Goal: Check status

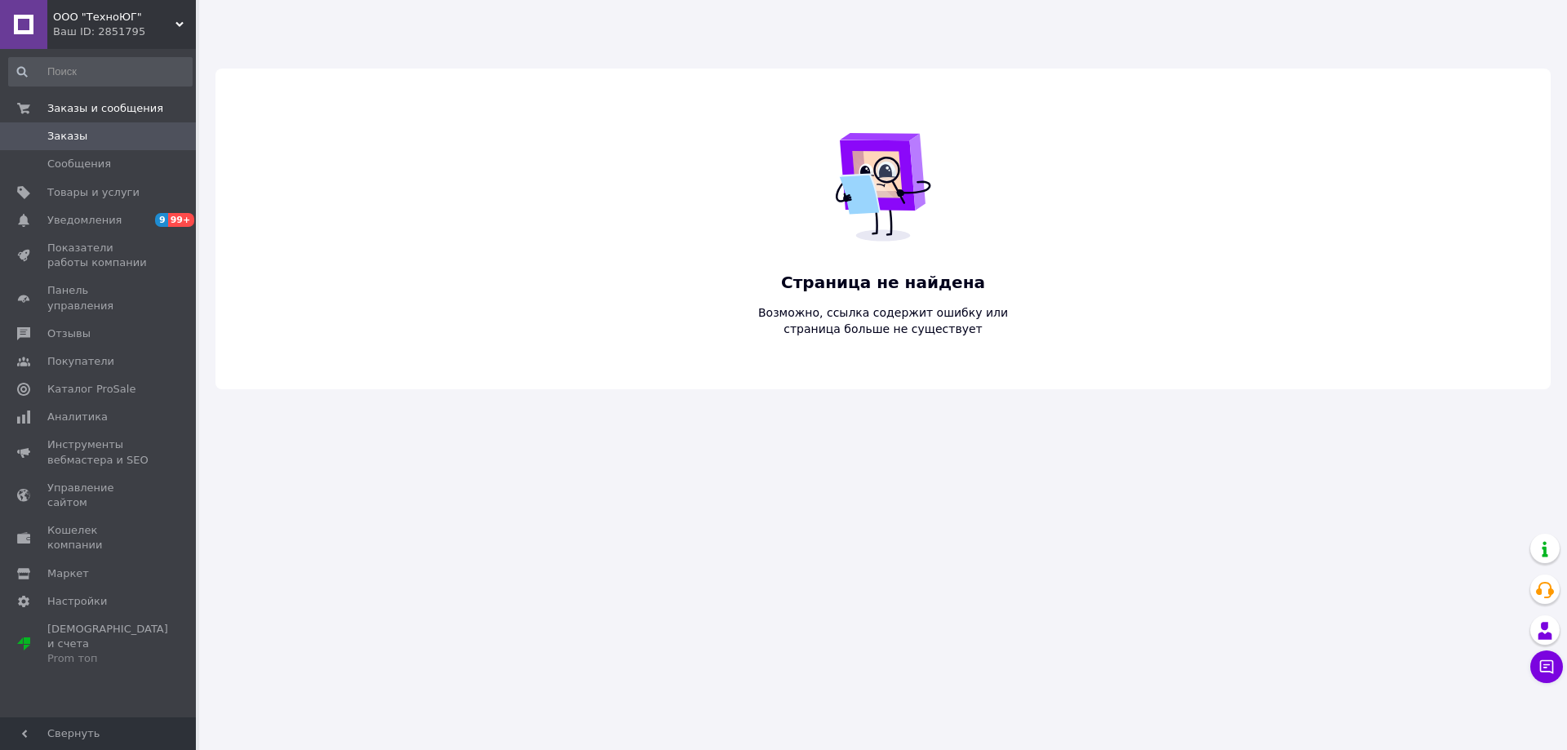
click at [84, 24] on span "ООО "ТехноЮГ"" at bounding box center [114, 17] width 122 height 15
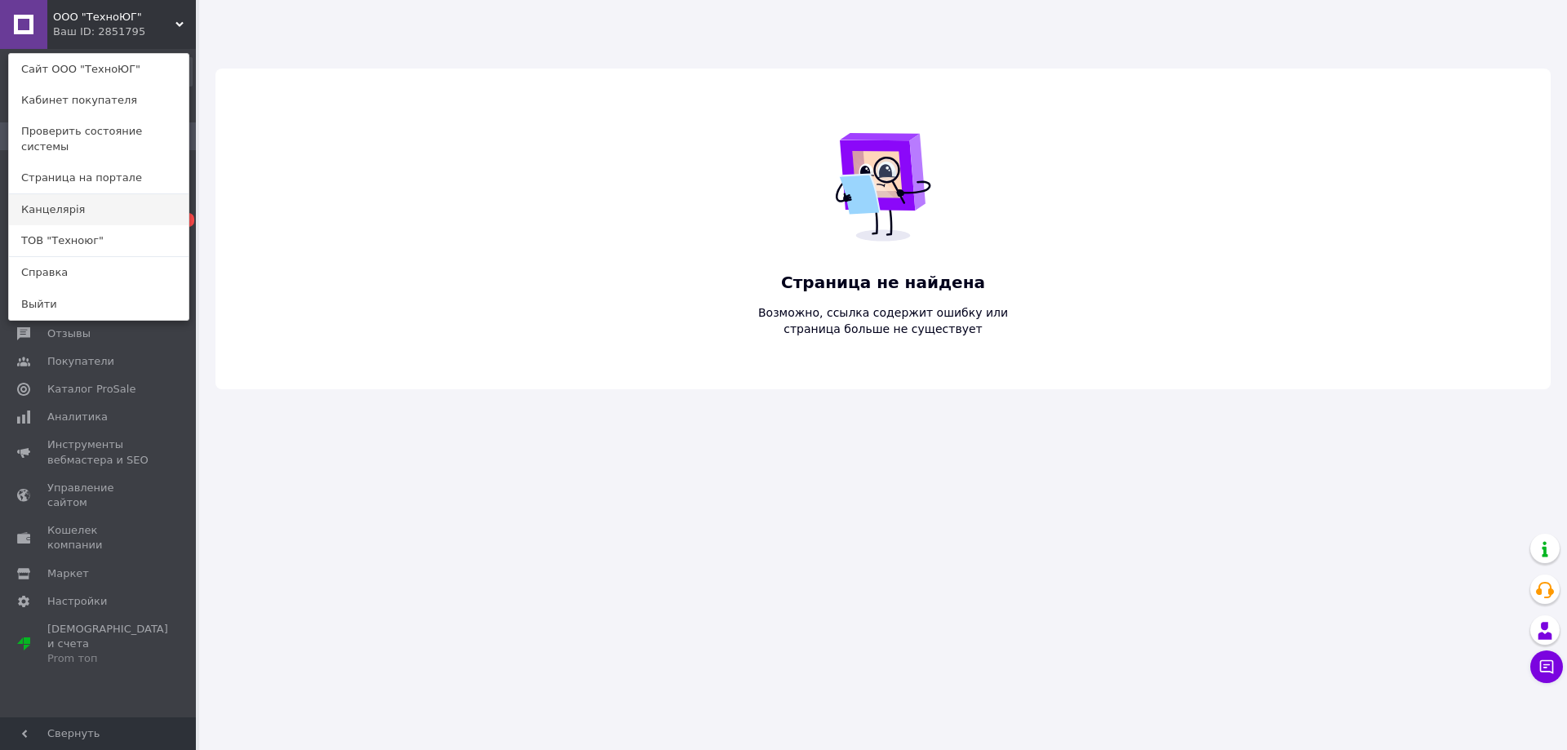
click at [81, 197] on link "Канцелярiя" at bounding box center [99, 209] width 180 height 31
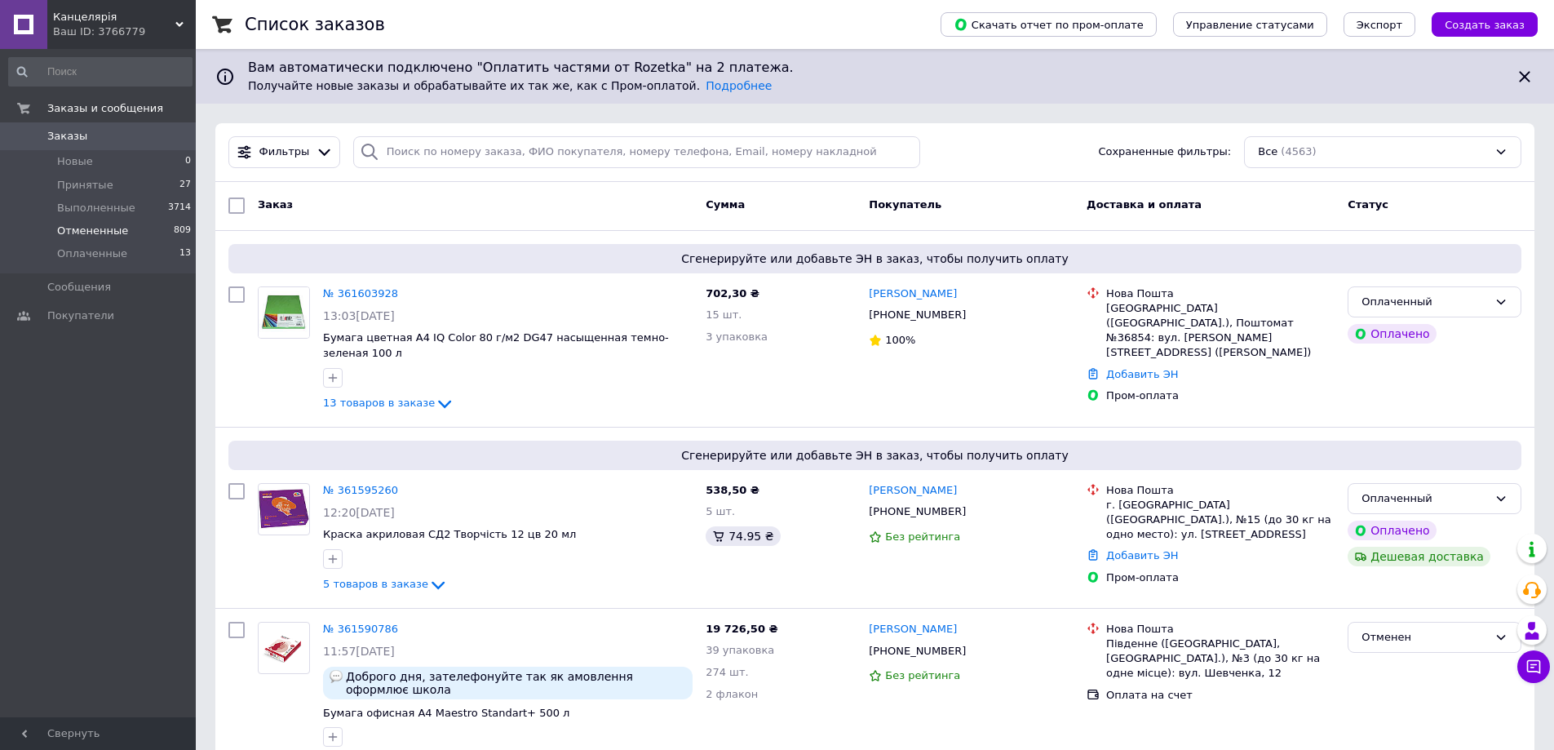
click at [85, 230] on span "Отмененные" at bounding box center [92, 231] width 71 height 15
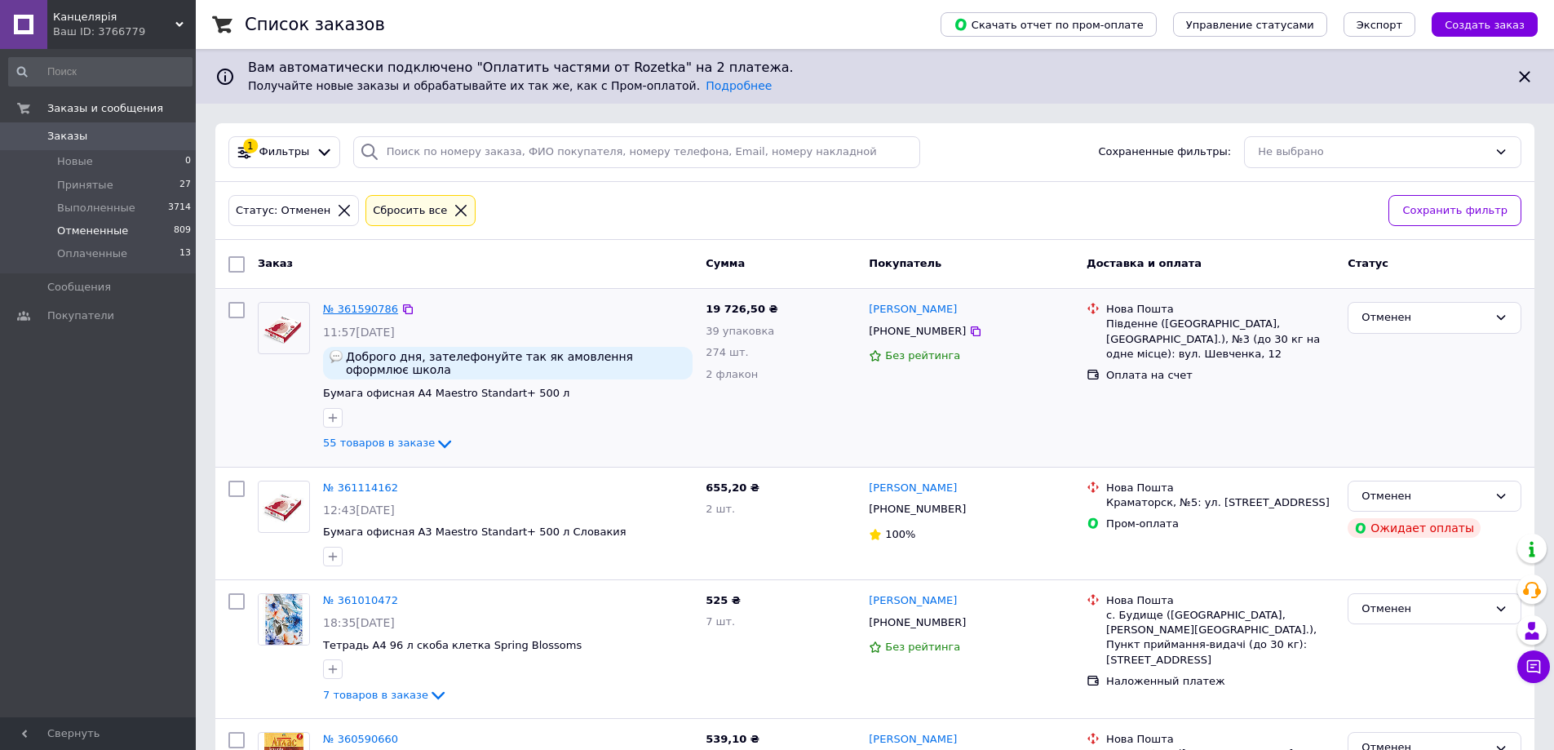
click at [378, 308] on link "№ 361590786" at bounding box center [360, 309] width 75 height 12
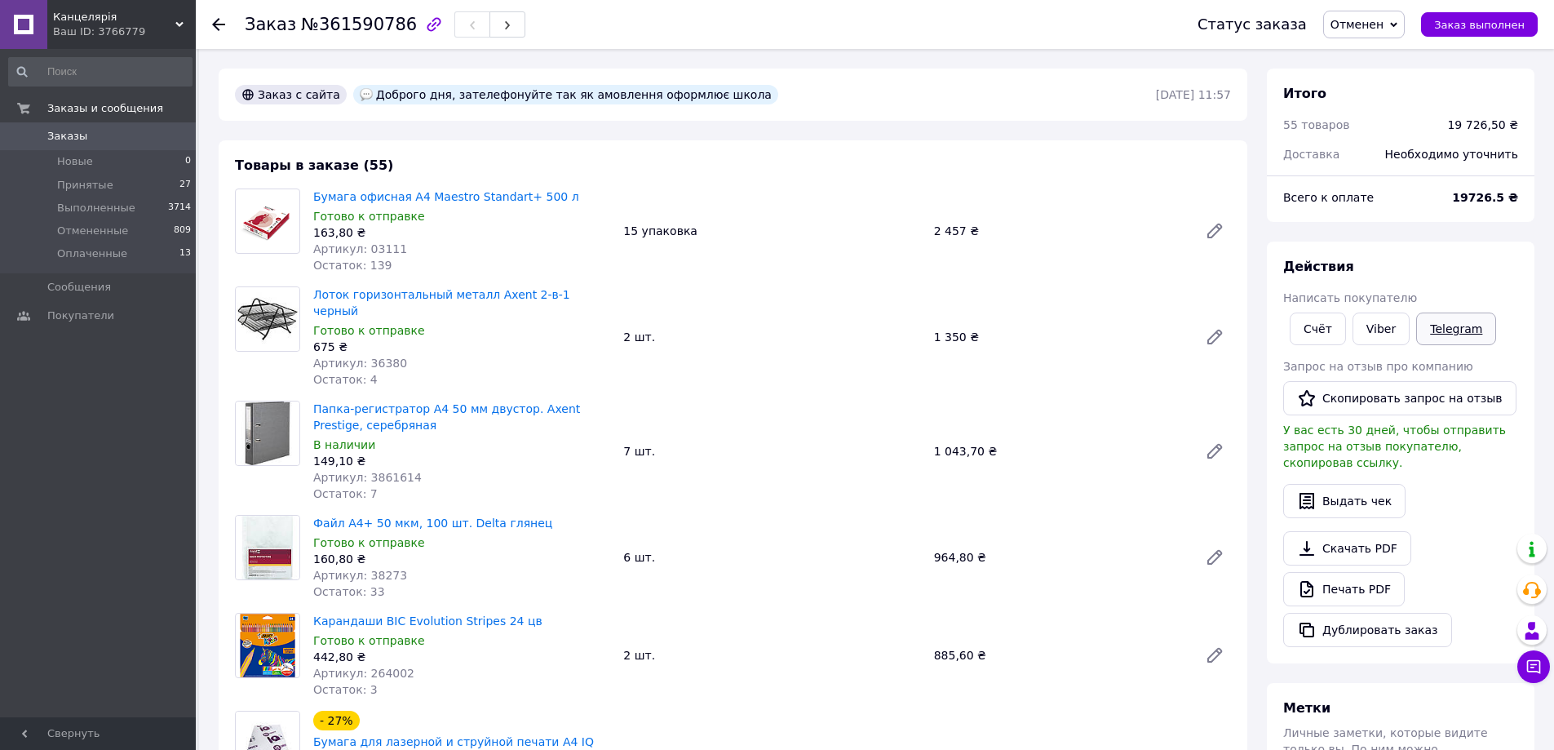
click at [1449, 326] on link "Telegram" at bounding box center [1456, 328] width 80 height 33
click at [212, 28] on icon at bounding box center [218, 24] width 13 height 13
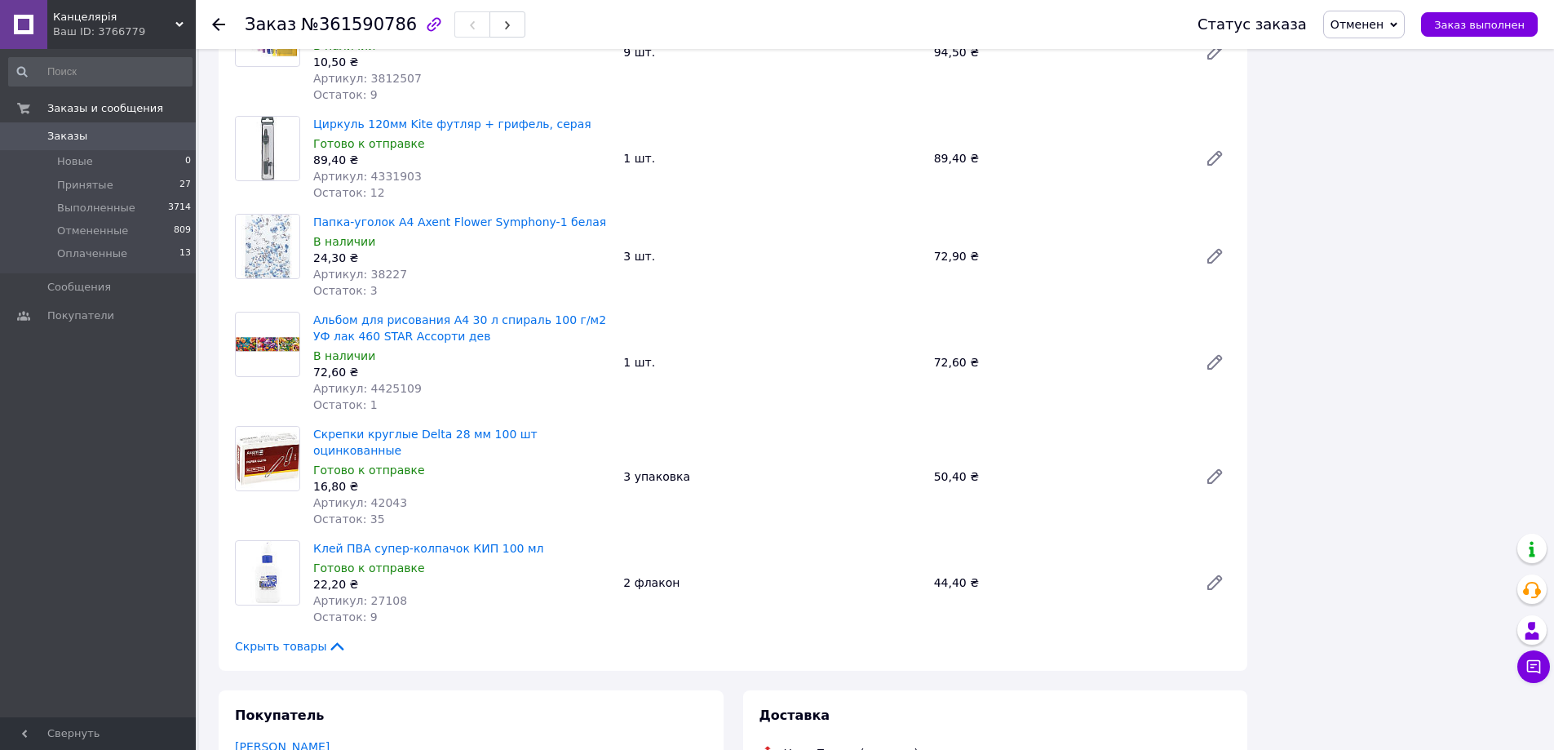
scroll to position [5685, 0]
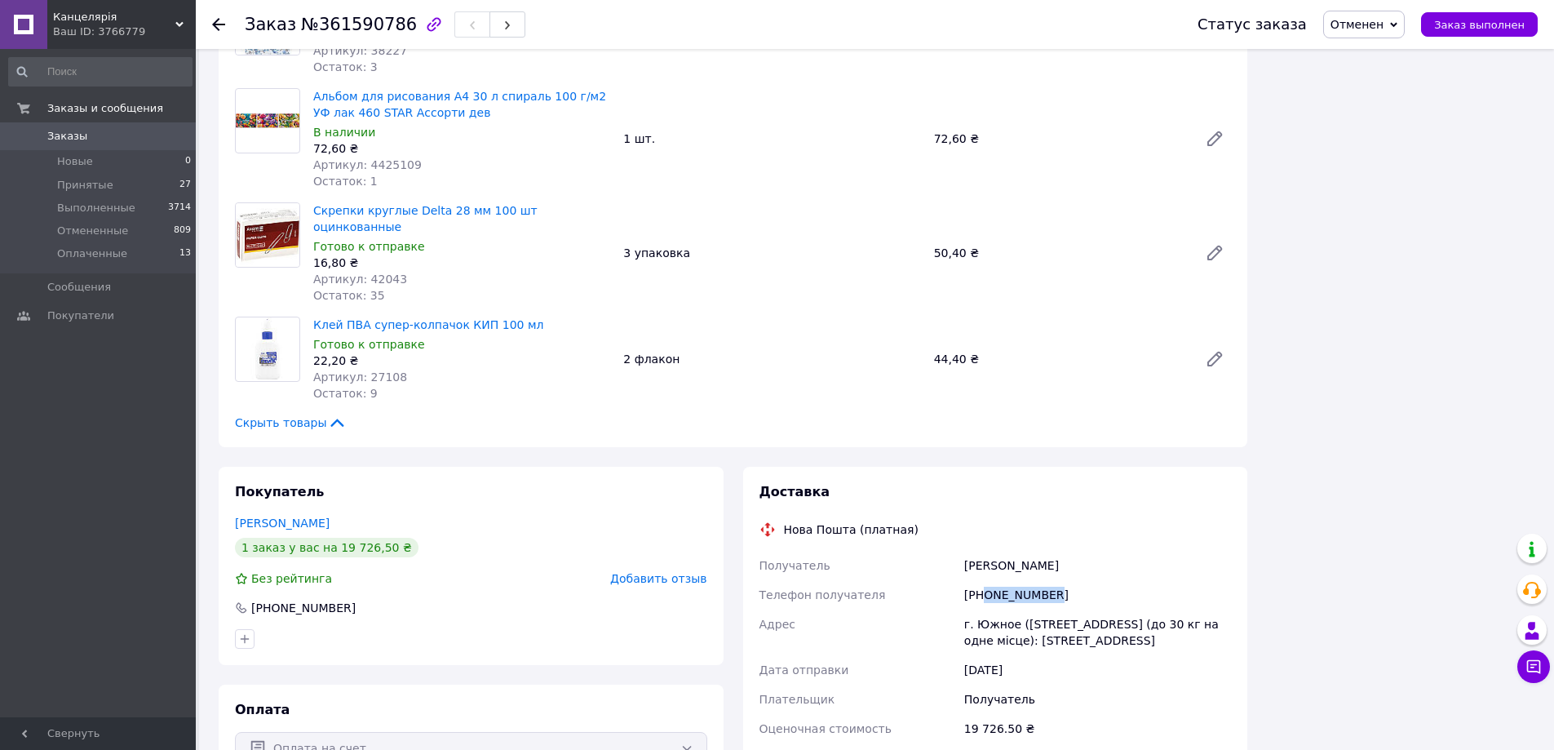
drag, startPoint x: 1053, startPoint y: 350, endPoint x: 985, endPoint y: 350, distance: 67.7
click at [985, 580] on div "[PHONE_NUMBER]" at bounding box center [1097, 594] width 273 height 29
copy div "0735677322"
